Goal: Information Seeking & Learning: Learn about a topic

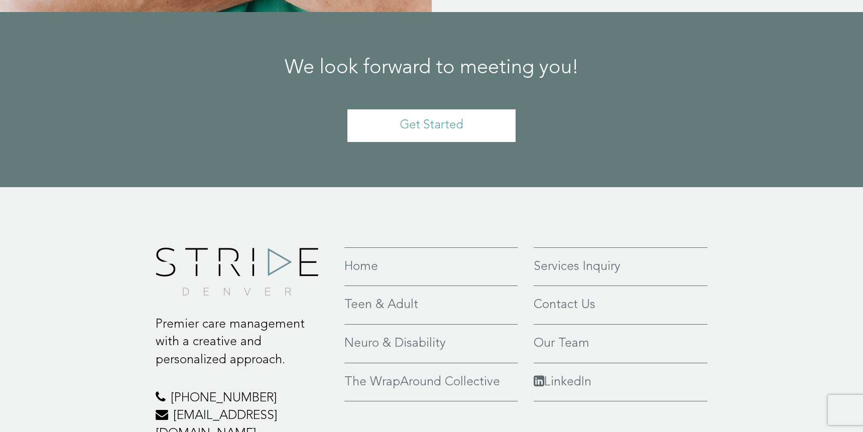
scroll to position [2383, 0]
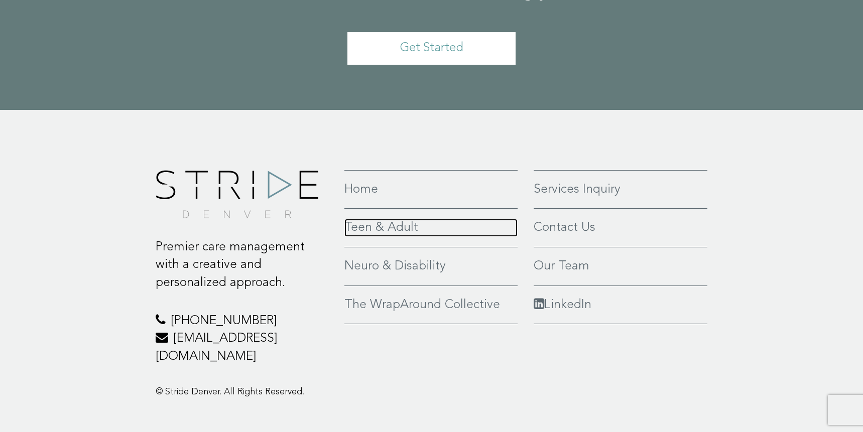
click at [388, 219] on link "Teen & Adult" at bounding box center [430, 228] width 173 height 18
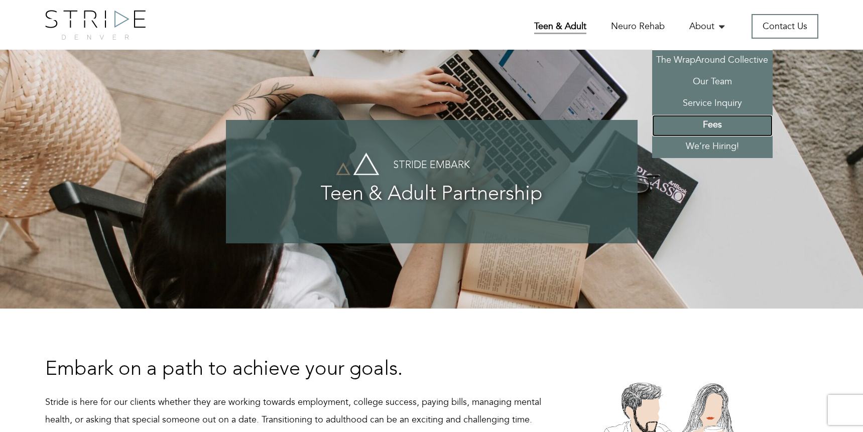
click at [719, 124] on link "Fees" at bounding box center [712, 126] width 120 height 22
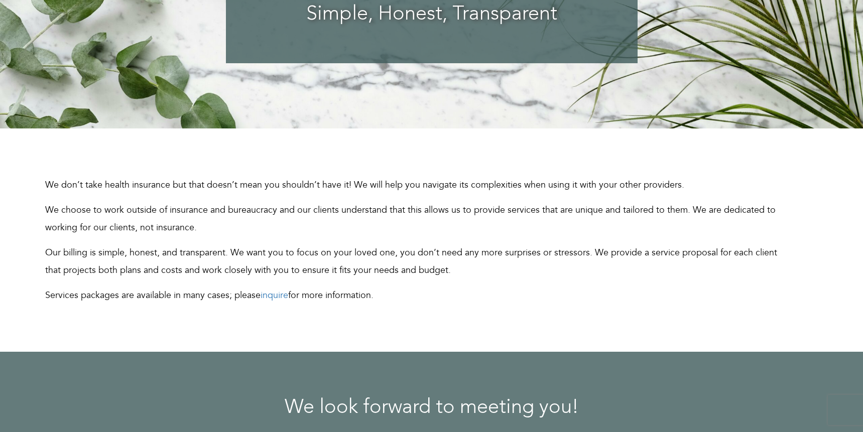
scroll to position [193, 0]
